Goal: Task Accomplishment & Management: Complete application form

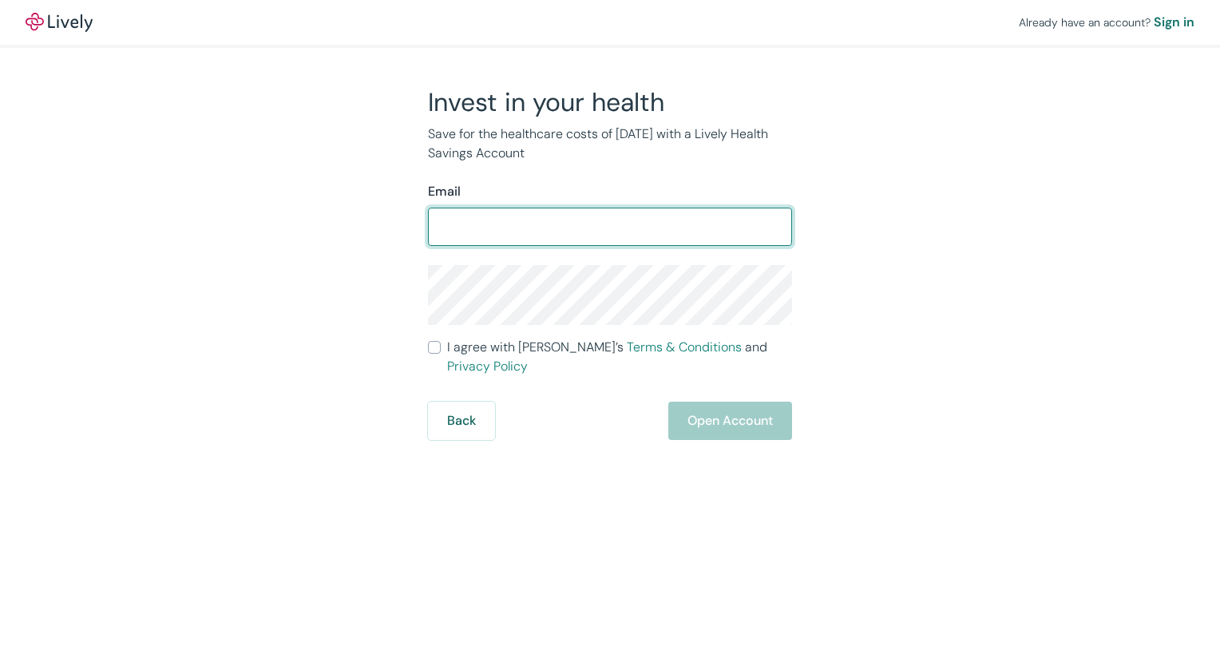
click at [549, 232] on input "Email" at bounding box center [610, 227] width 364 height 32
type input "[EMAIL_ADDRESS][DOMAIN_NAME]"
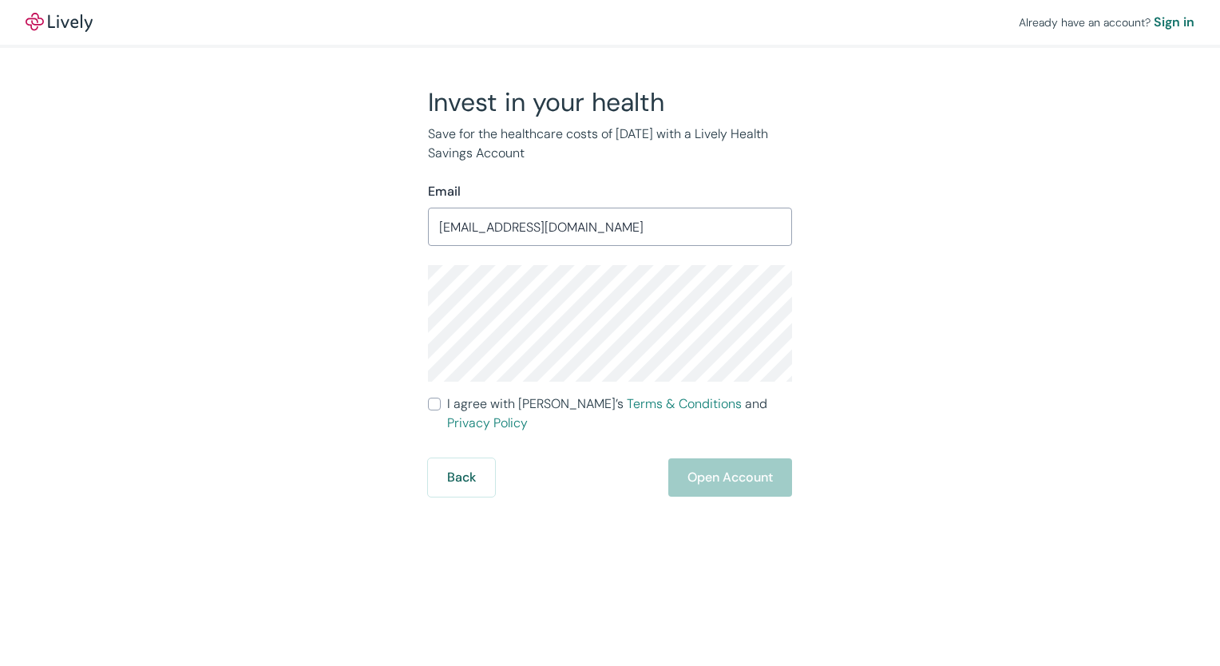
click at [434, 406] on input "I agree with Lively’s Terms & Conditions and Privacy Policy" at bounding box center [434, 404] width 13 height 13
checkbox input "true"
click at [714, 467] on button "Open Account" at bounding box center [730, 477] width 124 height 38
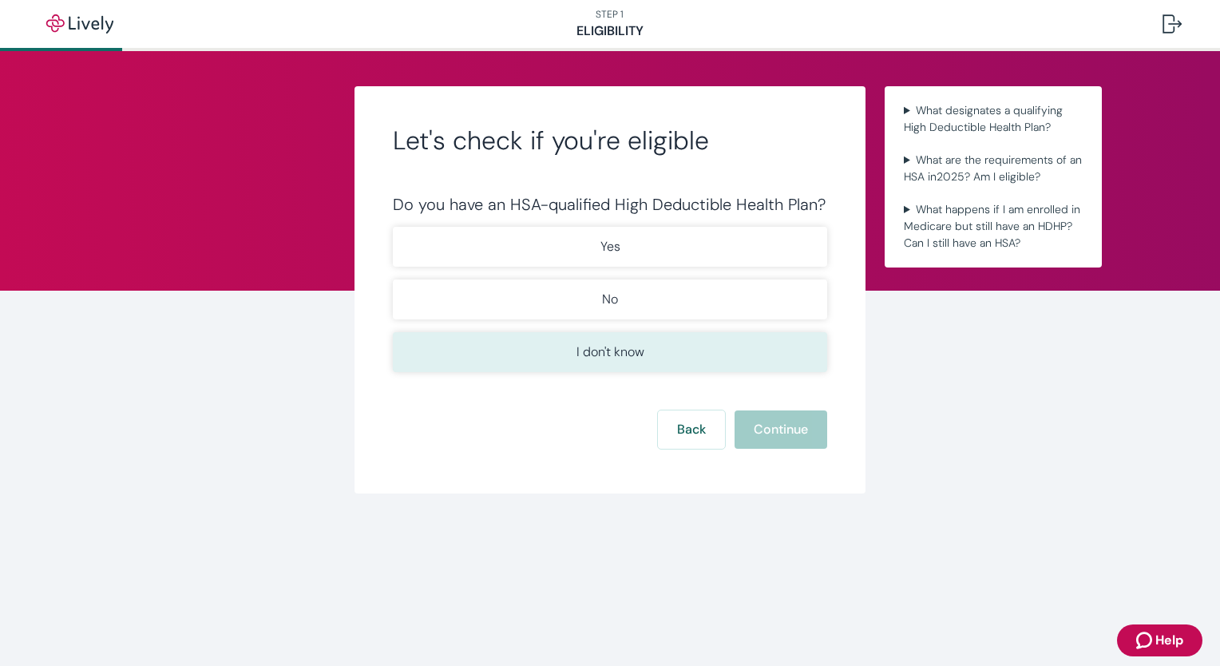
click at [641, 355] on p "I don't know" at bounding box center [611, 352] width 68 height 19
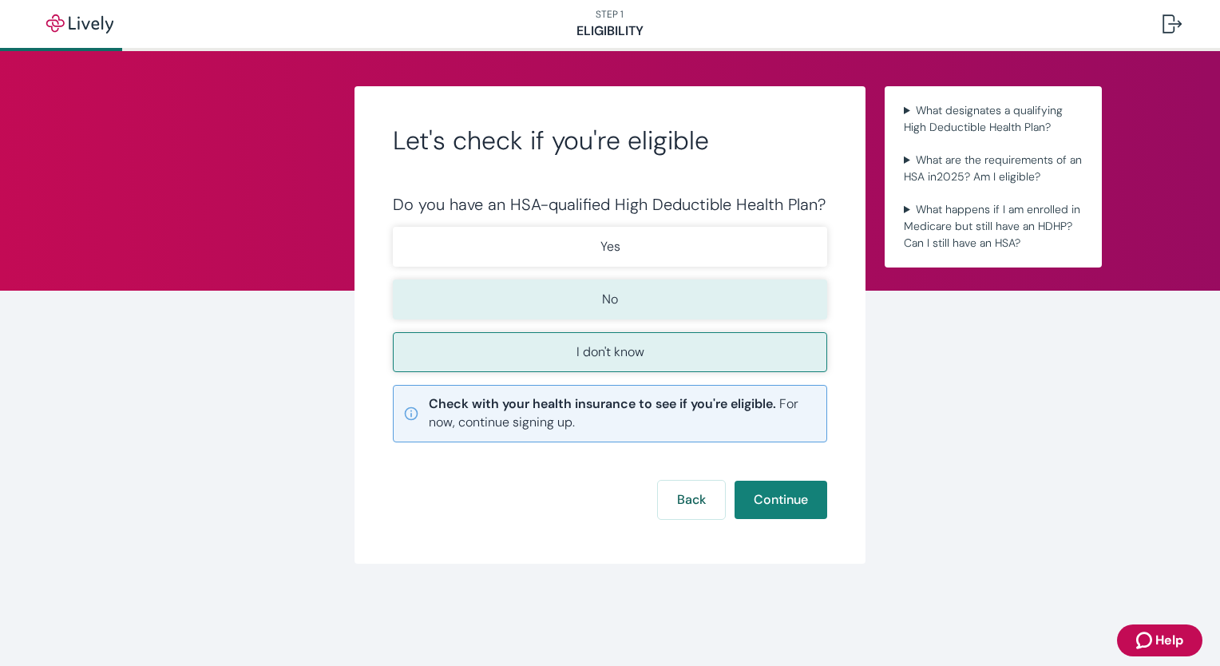
click at [645, 297] on button "No" at bounding box center [610, 299] width 434 height 40
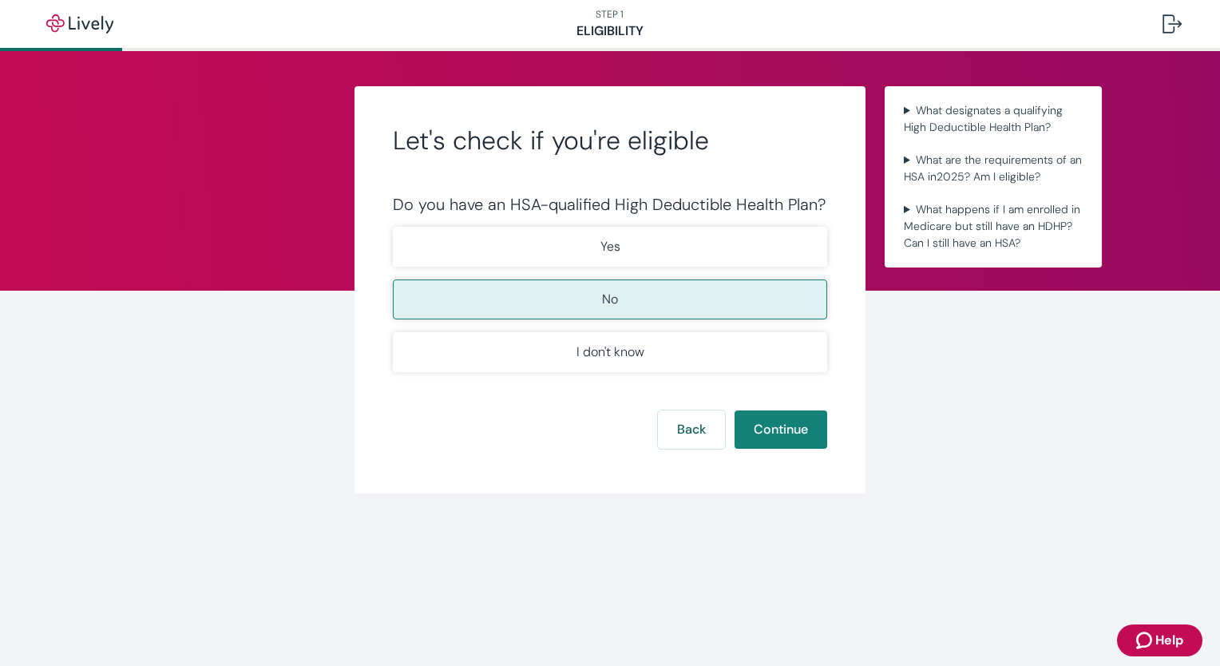
click at [644, 296] on button "No" at bounding box center [610, 299] width 434 height 40
click at [794, 432] on button "Continue" at bounding box center [781, 429] width 93 height 38
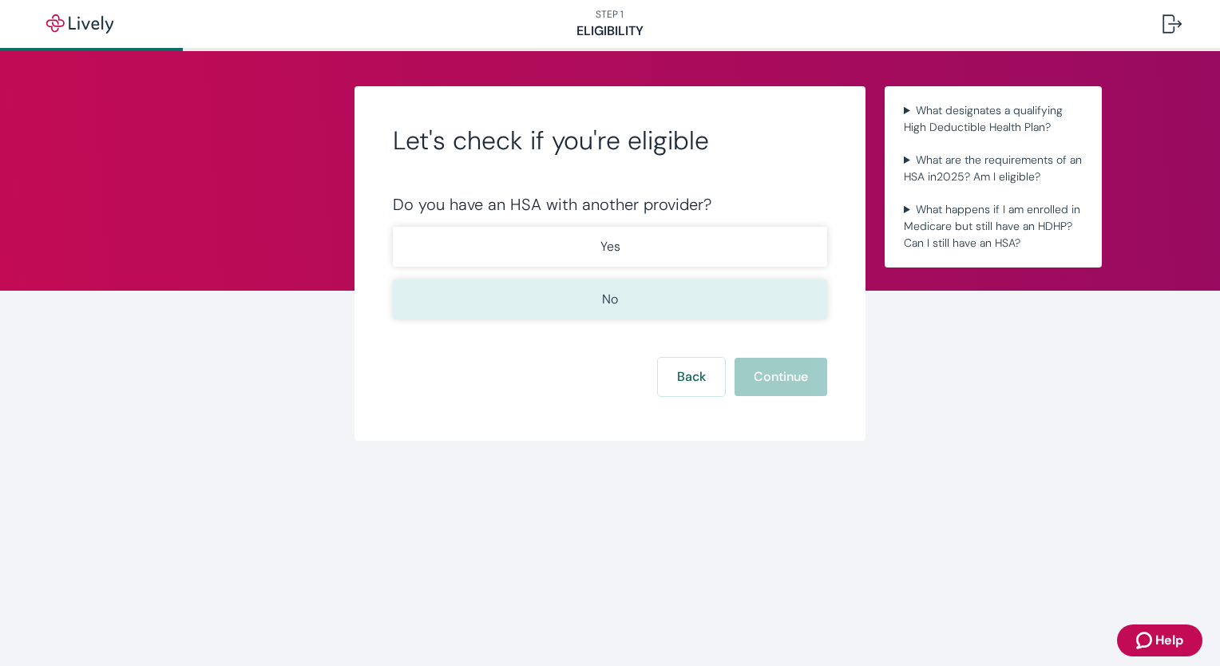
click at [629, 295] on button "No" at bounding box center [610, 299] width 434 height 40
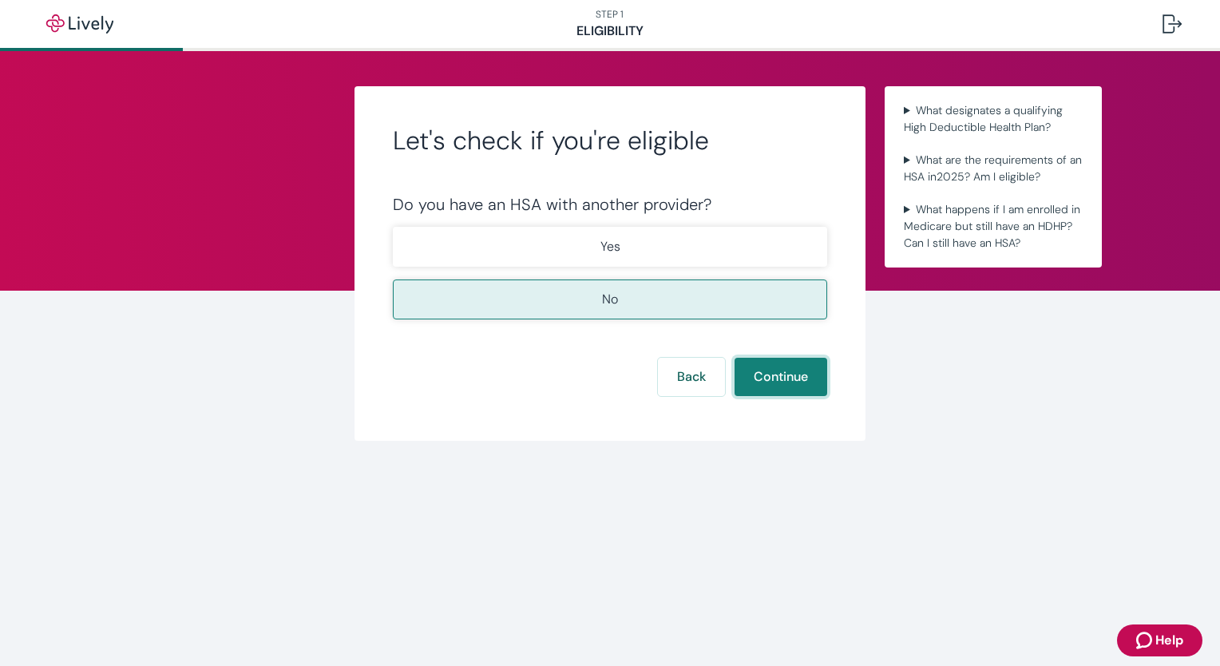
click at [776, 366] on button "Continue" at bounding box center [781, 377] width 93 height 38
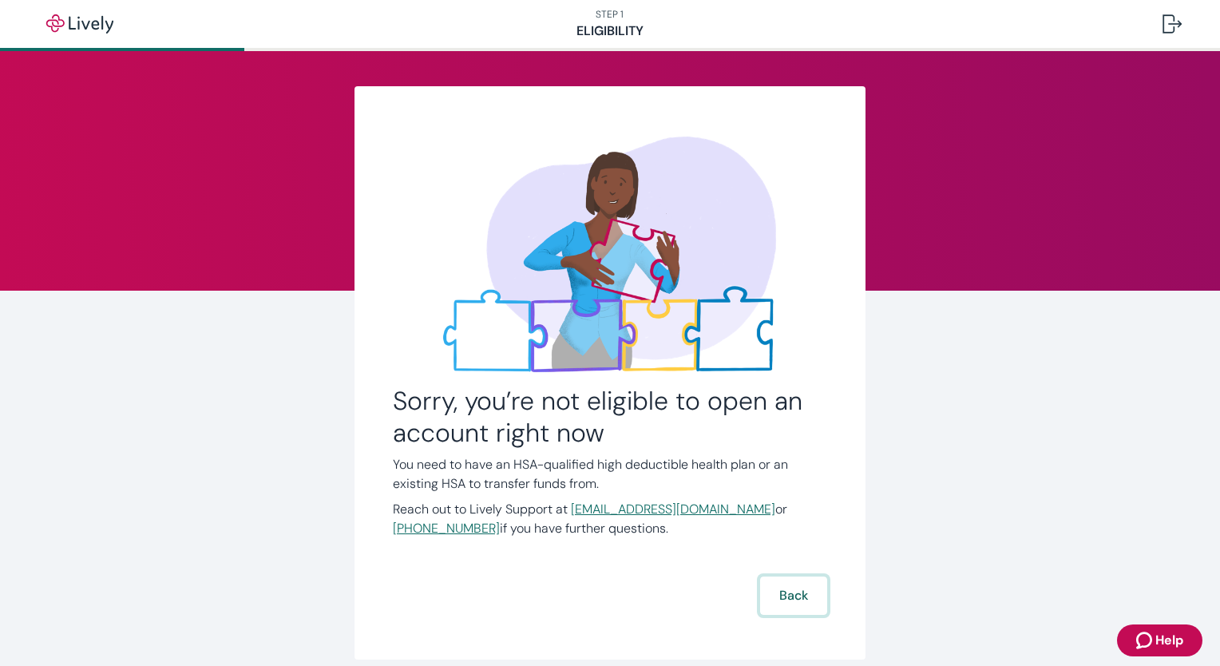
click at [790, 592] on button "Back" at bounding box center [793, 596] width 67 height 38
